Goal: Download file/media

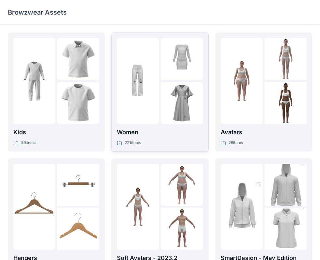
click at [158, 87] on div at bounding box center [138, 81] width 42 height 86
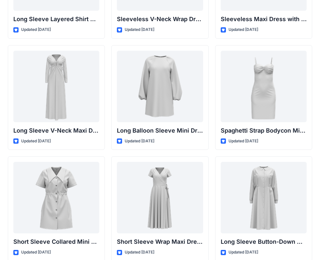
scroll to position [993, 0]
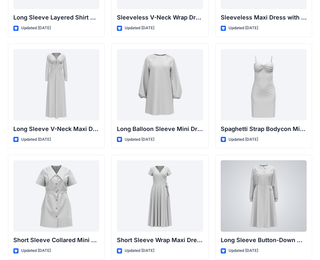
drag, startPoint x: 262, startPoint y: 193, endPoint x: 257, endPoint y: 191, distance: 5.9
click at [262, 193] on div at bounding box center [264, 196] width 86 height 72
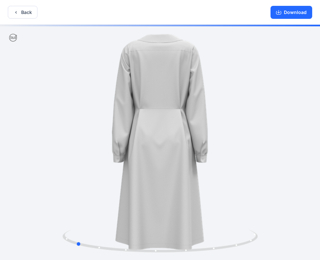
drag, startPoint x: 197, startPoint y: 156, endPoint x: 112, endPoint y: 154, distance: 84.3
click at [112, 154] on div at bounding box center [160, 143] width 320 height 237
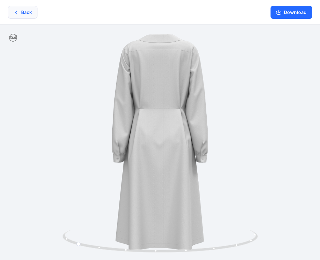
click at [30, 12] on button "Back" at bounding box center [23, 12] width 30 height 13
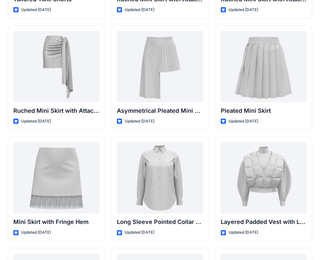
scroll to position [1798, 0]
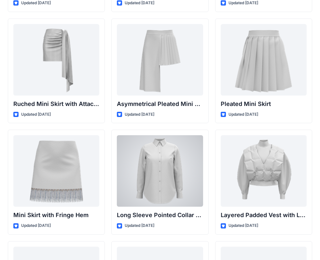
drag, startPoint x: 177, startPoint y: 159, endPoint x: 186, endPoint y: 157, distance: 9.6
click at [177, 159] on div at bounding box center [160, 171] width 86 height 72
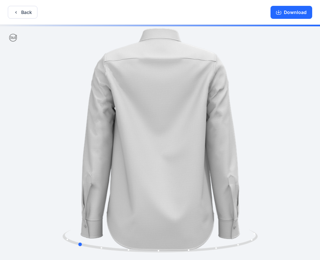
drag, startPoint x: 202, startPoint y: 146, endPoint x: 119, endPoint y: 148, distance: 82.7
click at [119, 148] on div at bounding box center [160, 143] width 320 height 237
click at [295, 11] on button "Download" at bounding box center [292, 12] width 42 height 13
